Goal: Complete application form

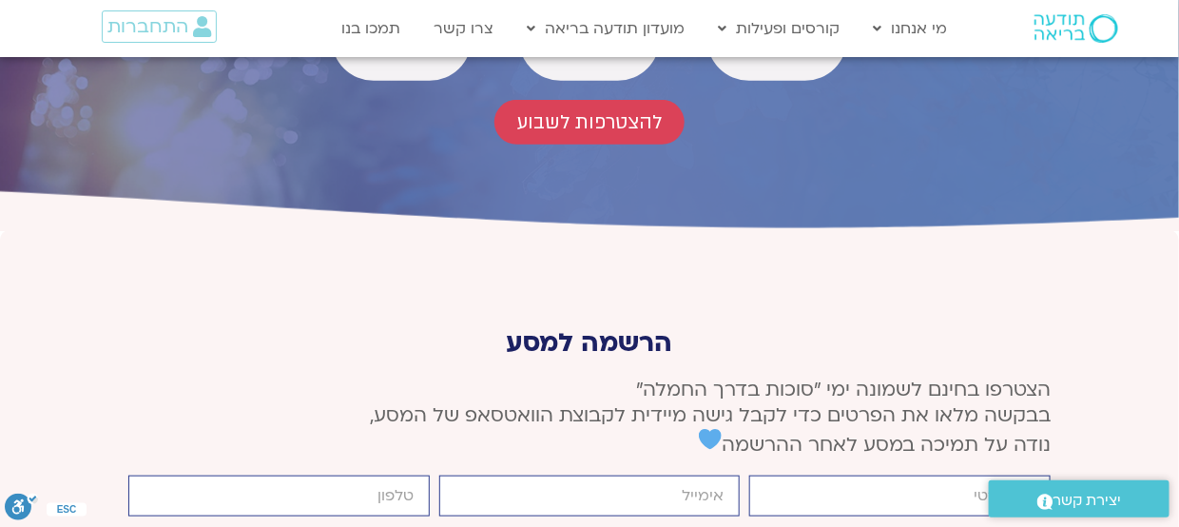
scroll to position [7128, 0]
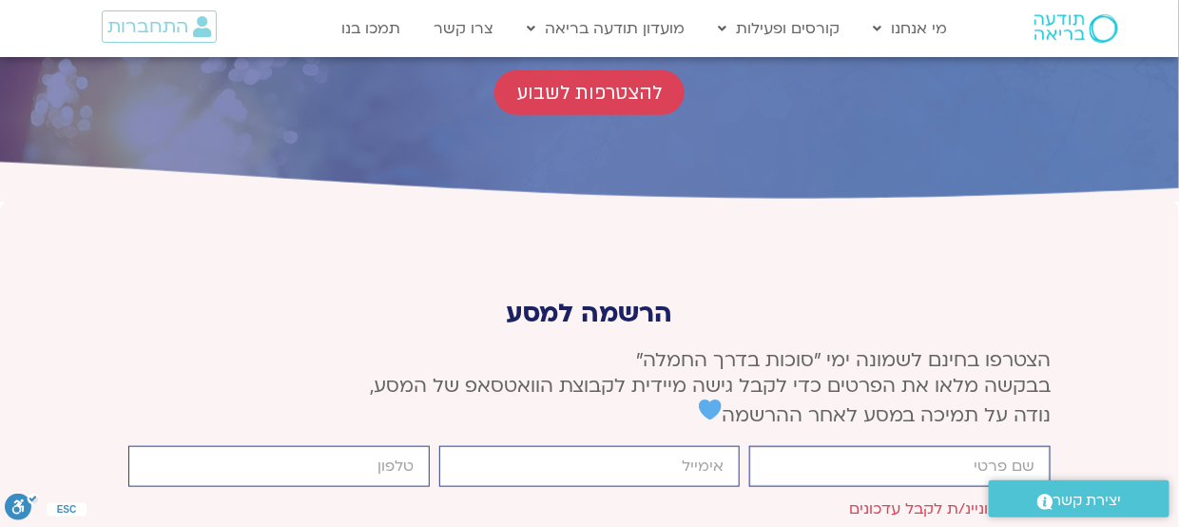
click at [979, 446] on input "firstname" at bounding box center [899, 466] width 301 height 41
type input "נחמה דורפמן"
type input "nachgar1@walla.com"
type input "0505668656"
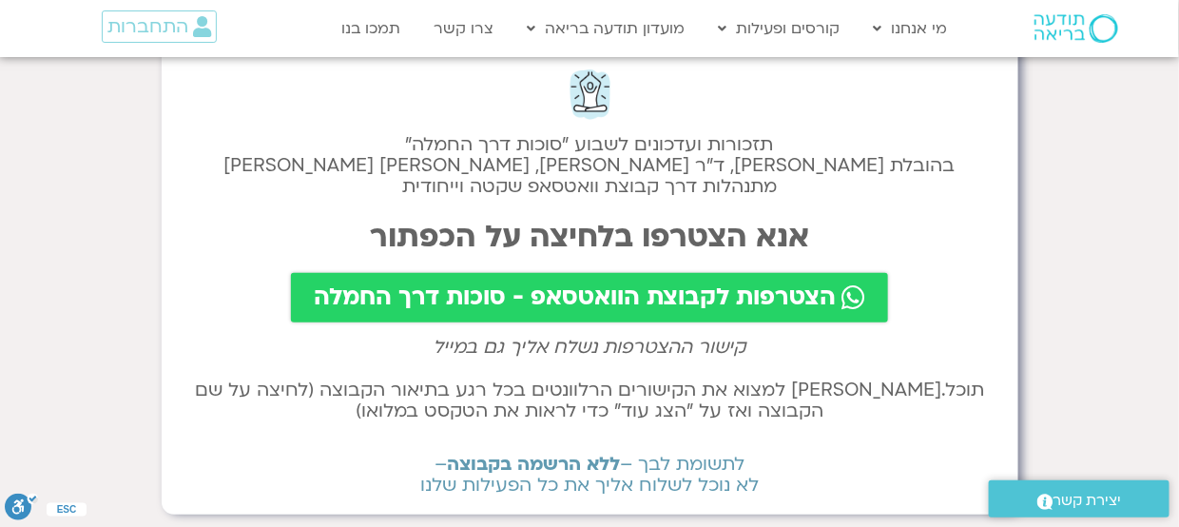
scroll to position [190, 0]
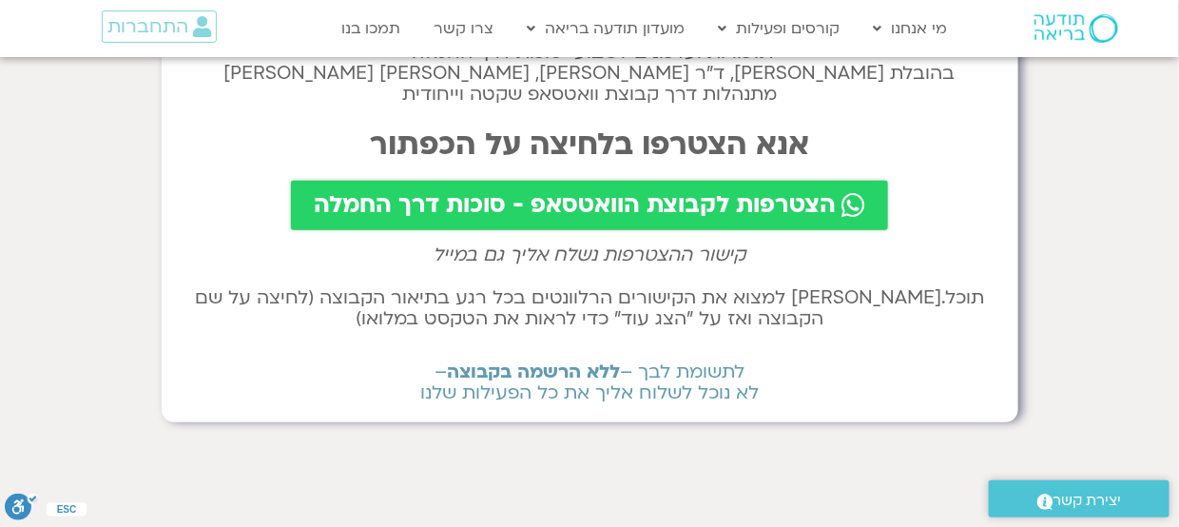
click at [615, 211] on span "הצטרפות לקבוצת הוואטסאפ - סוכות דרך החמלה" at bounding box center [575, 205] width 522 height 27
